Goal: Book appointment/travel/reservation

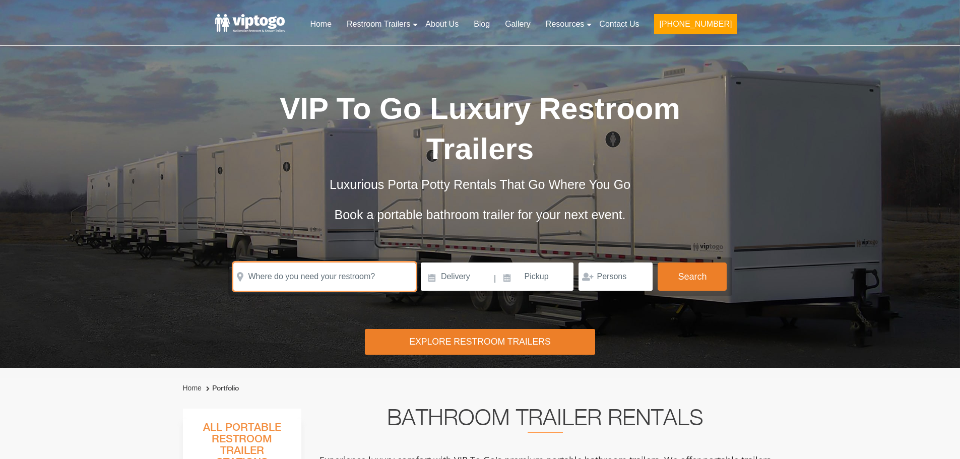
click at [352, 278] on input "text" at bounding box center [324, 277] width 183 height 28
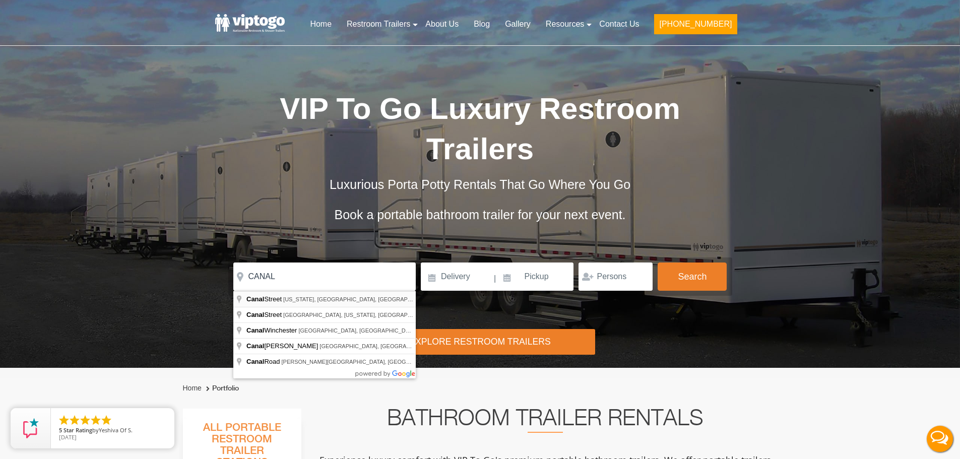
type input "[GEOGRAPHIC_DATA][US_STATE], [GEOGRAPHIC_DATA], [GEOGRAPHIC_DATA]"
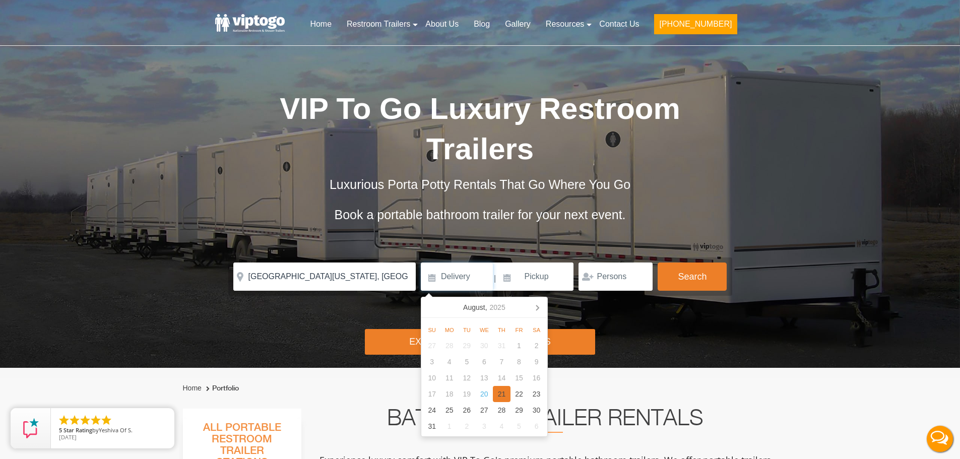
click at [504, 397] on div "21" at bounding box center [502, 394] width 18 height 16
type input "[DATE]"
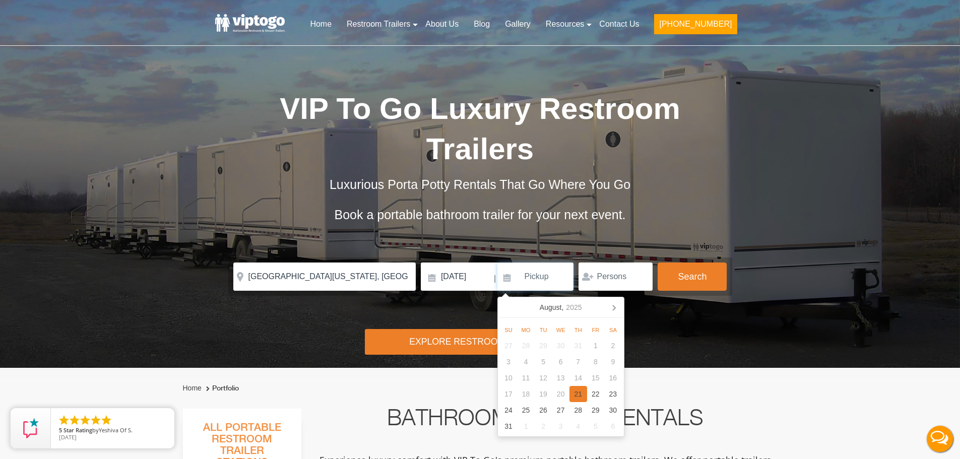
click at [581, 396] on div "21" at bounding box center [579, 394] width 18 height 16
type input "[DATE]"
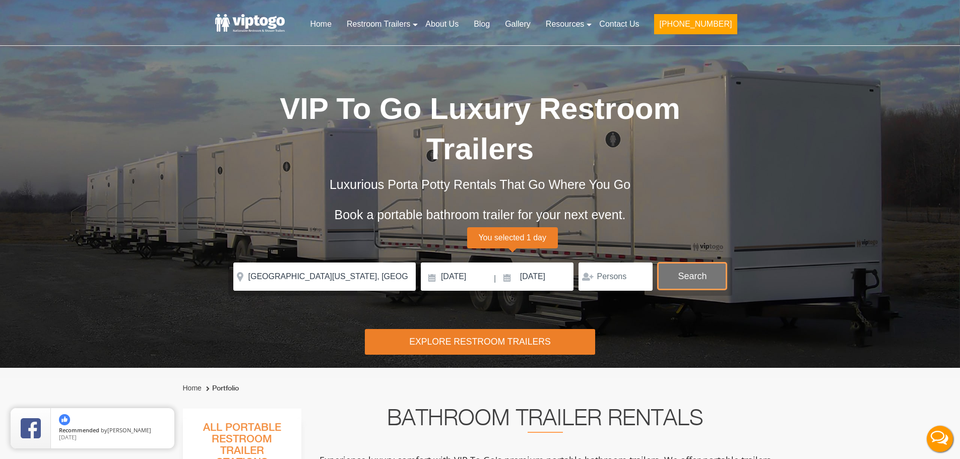
click at [699, 271] on button "Search" at bounding box center [692, 276] width 69 height 27
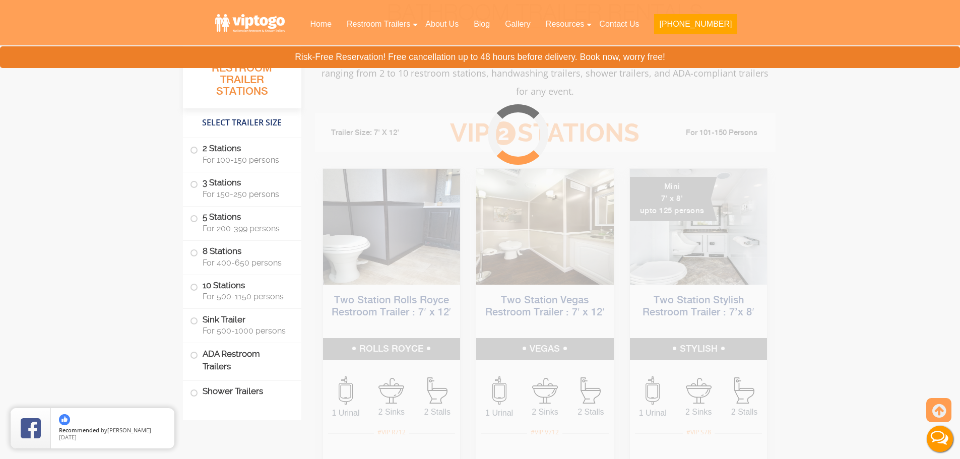
scroll to position [409, 0]
